Goal: Go to known website: Go to known website

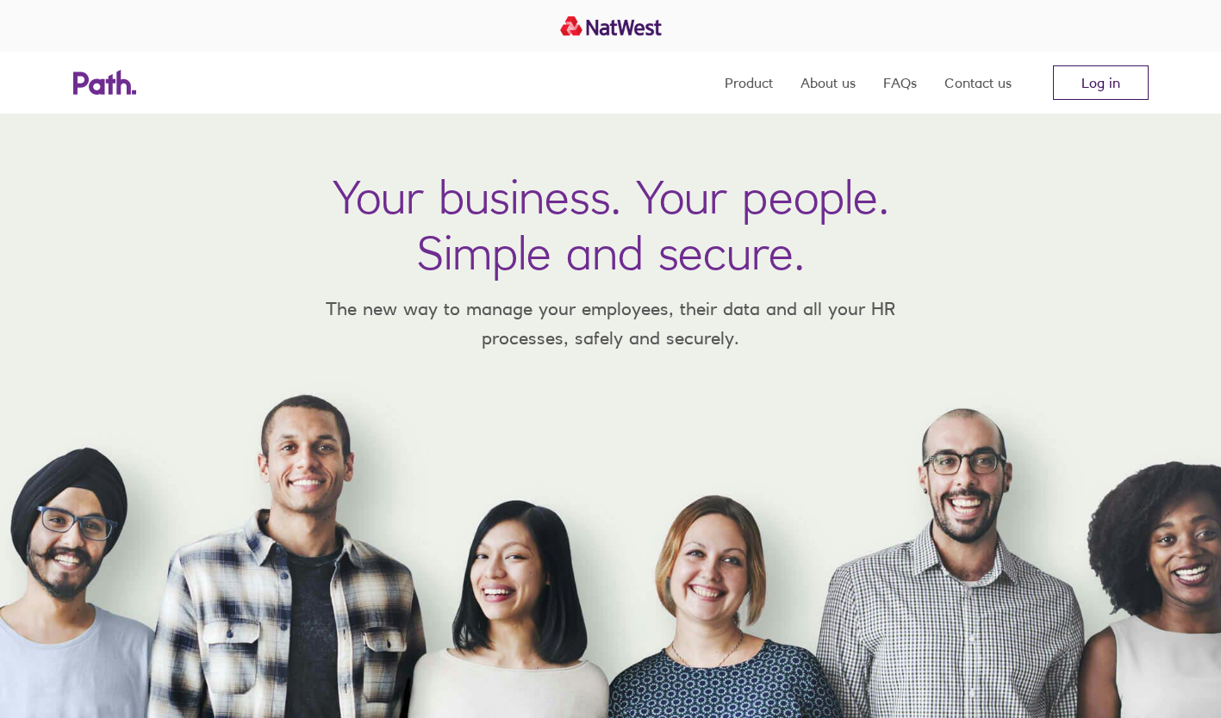
click at [1108, 83] on link "Log in" at bounding box center [1101, 82] width 96 height 34
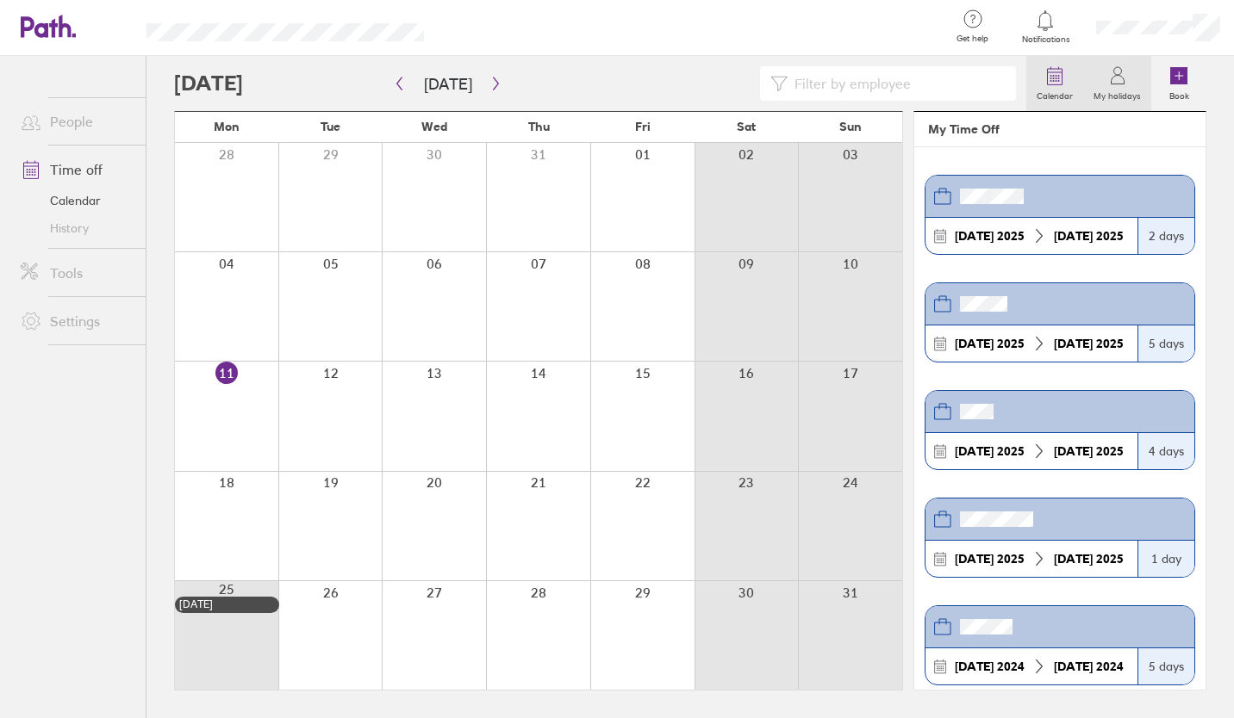
click at [1049, 84] on icon at bounding box center [1054, 75] width 21 height 21
